Goal: Transaction & Acquisition: Purchase product/service

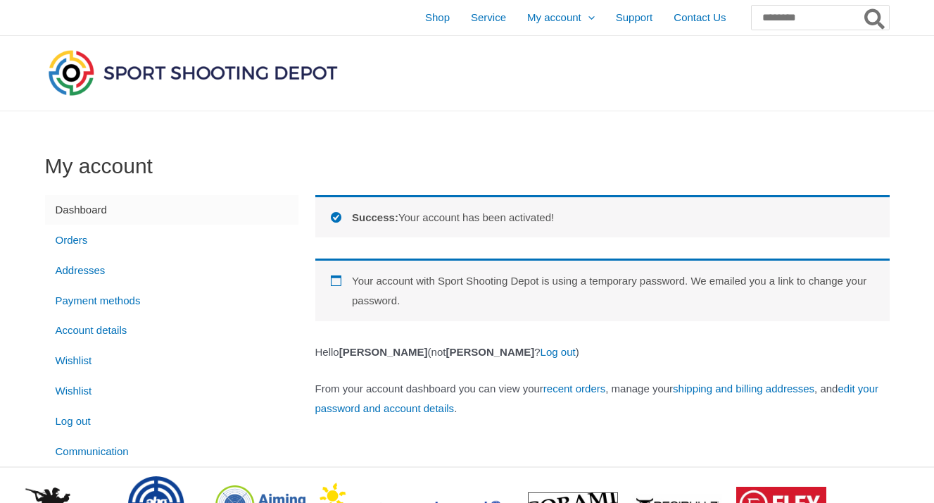
scroll to position [141, 0]
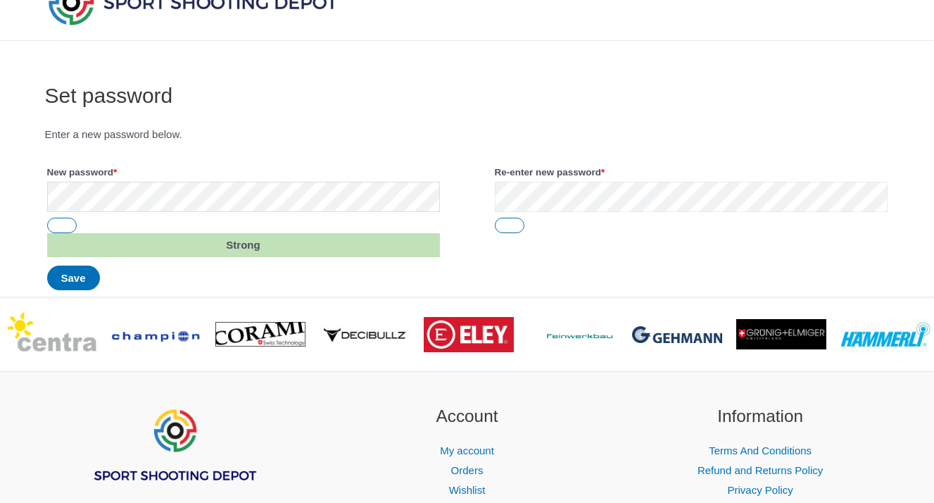
scroll to position [141, 0]
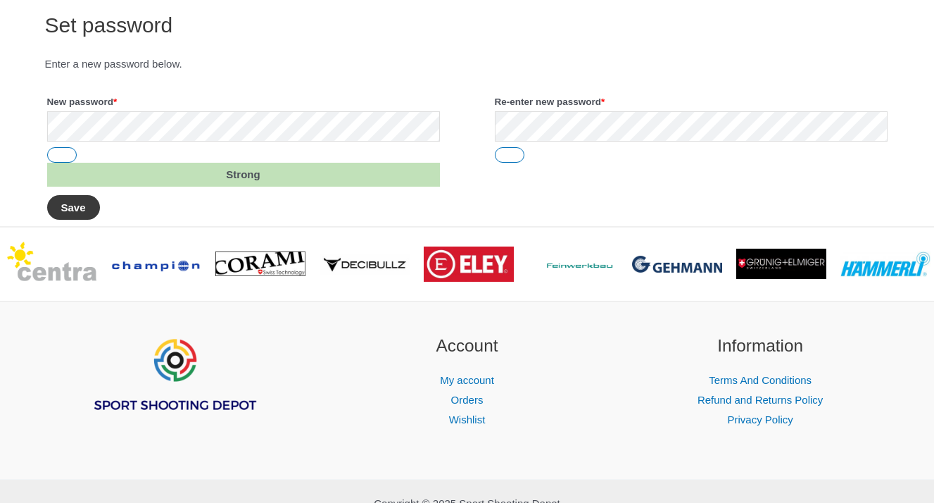
click at [82, 208] on button "Save" at bounding box center [73, 207] width 53 height 25
